Goal: Information Seeking & Learning: Find specific page/section

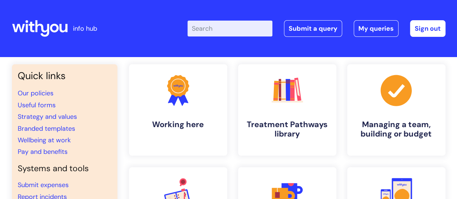
click at [210, 27] on input "Enter your search term here..." at bounding box center [230, 29] width 85 height 16
click at [54, 151] on link "Pay and benefits" at bounding box center [43, 151] width 50 height 9
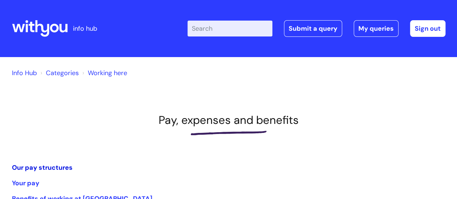
click at [59, 167] on link "Our pay structures" at bounding box center [42, 167] width 61 height 9
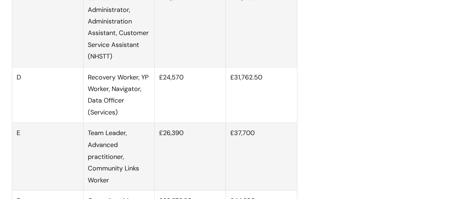
scroll to position [578, 0]
